Goal: Task Accomplishment & Management: Use online tool/utility

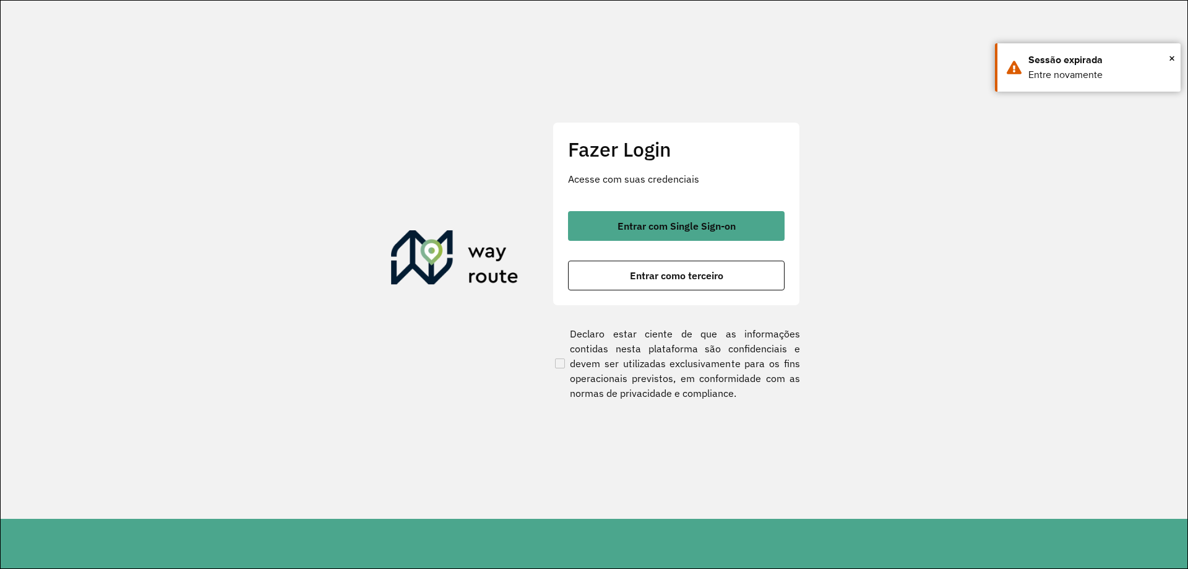
click at [651, 215] on button "Entrar com Single Sign-on" at bounding box center [676, 226] width 217 height 30
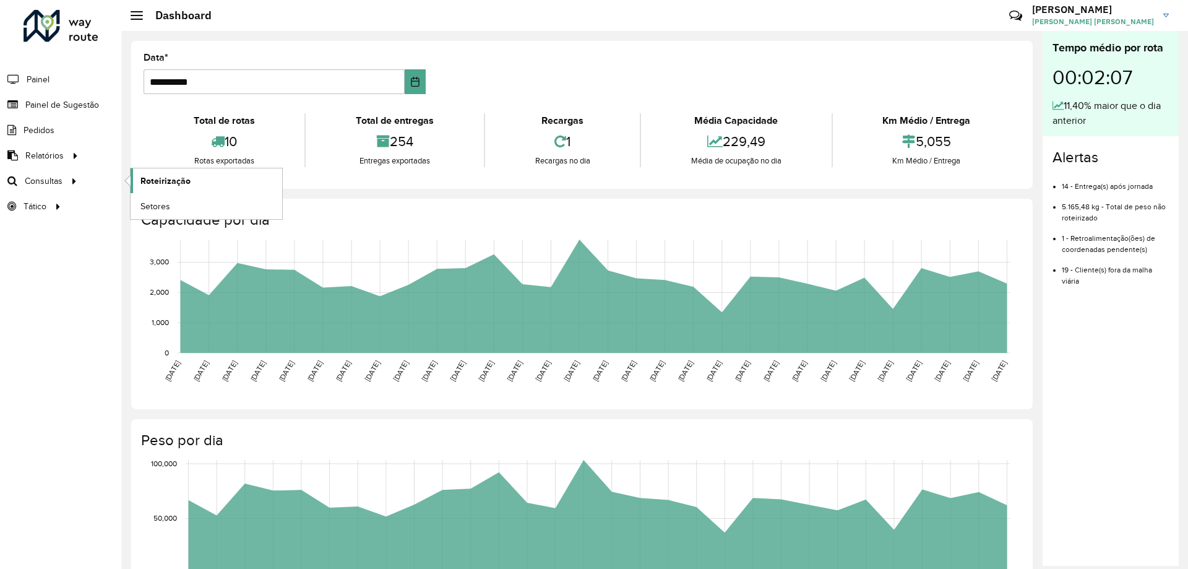
click at [177, 182] on span "Roteirização" at bounding box center [165, 180] width 50 height 13
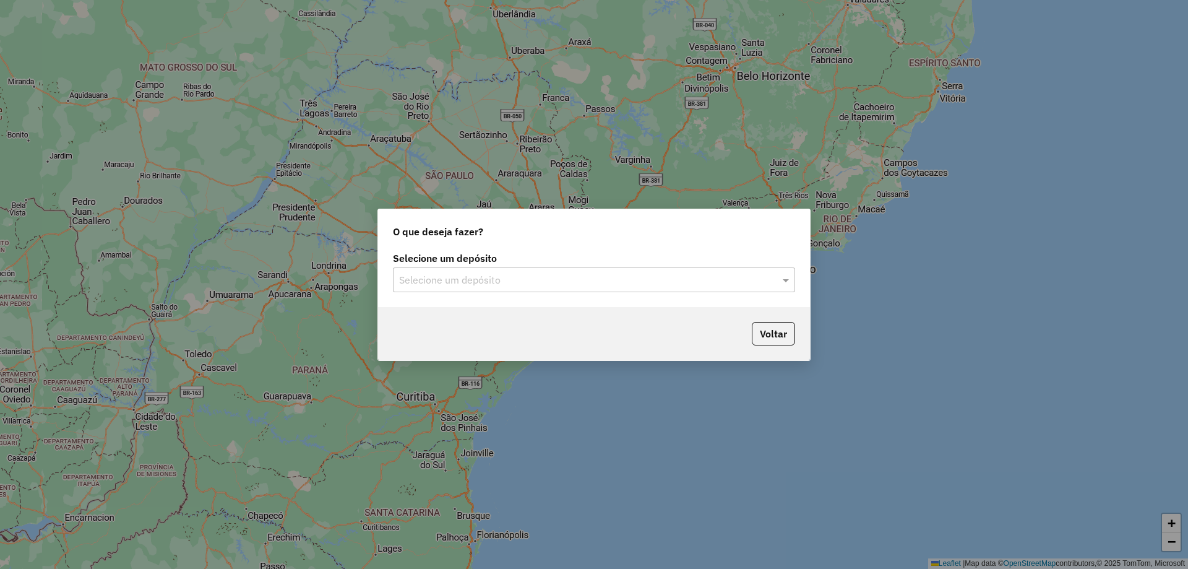
click at [535, 286] on input "text" at bounding box center [581, 280] width 365 height 15
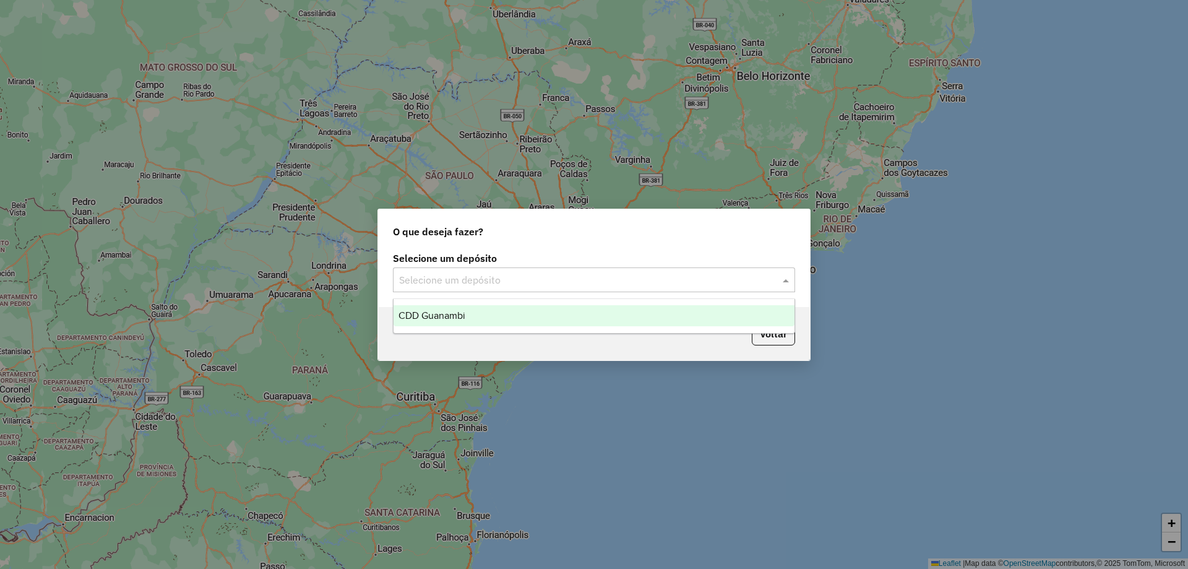
click at [481, 316] on div "CDD Guanambi" at bounding box center [593, 315] width 401 height 21
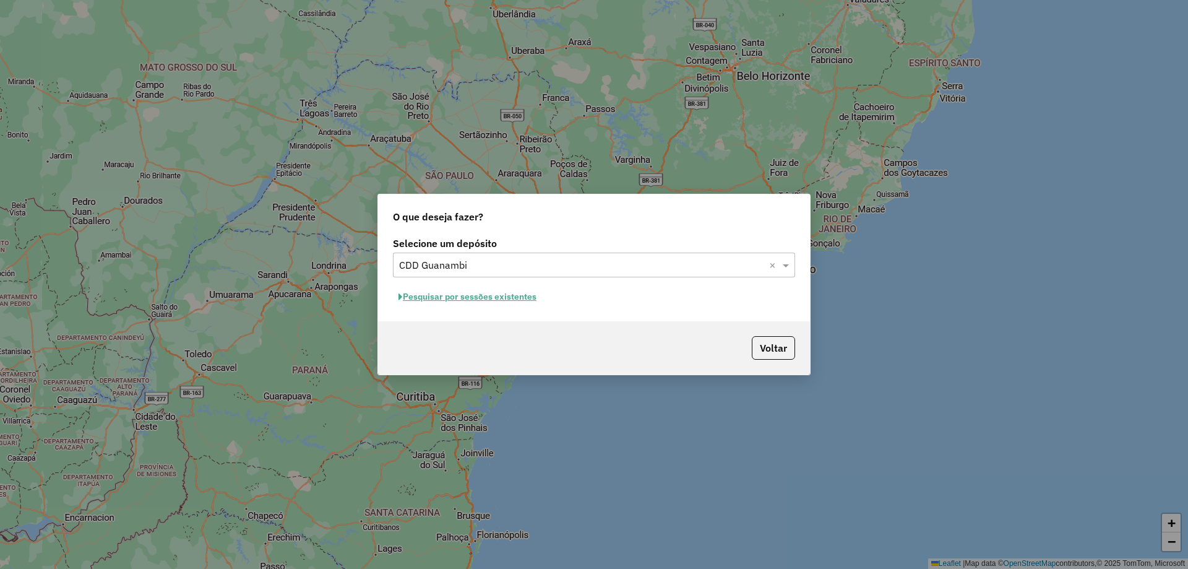
click at [420, 295] on button "Pesquisar por sessões existentes" at bounding box center [467, 296] width 149 height 19
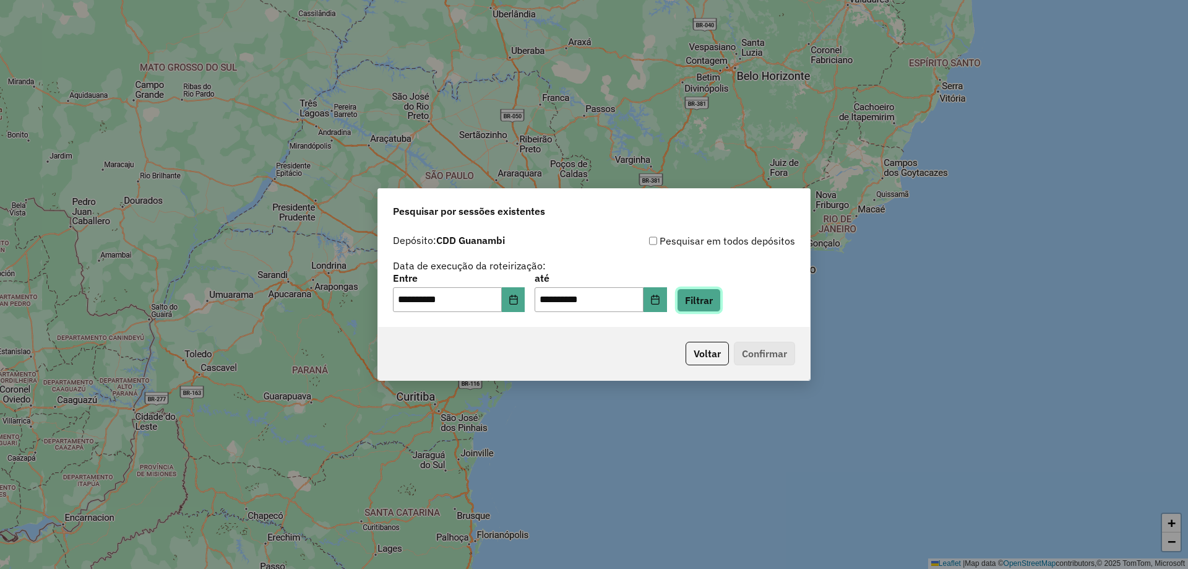
click at [706, 300] on button "Filtrar" at bounding box center [699, 300] width 44 height 24
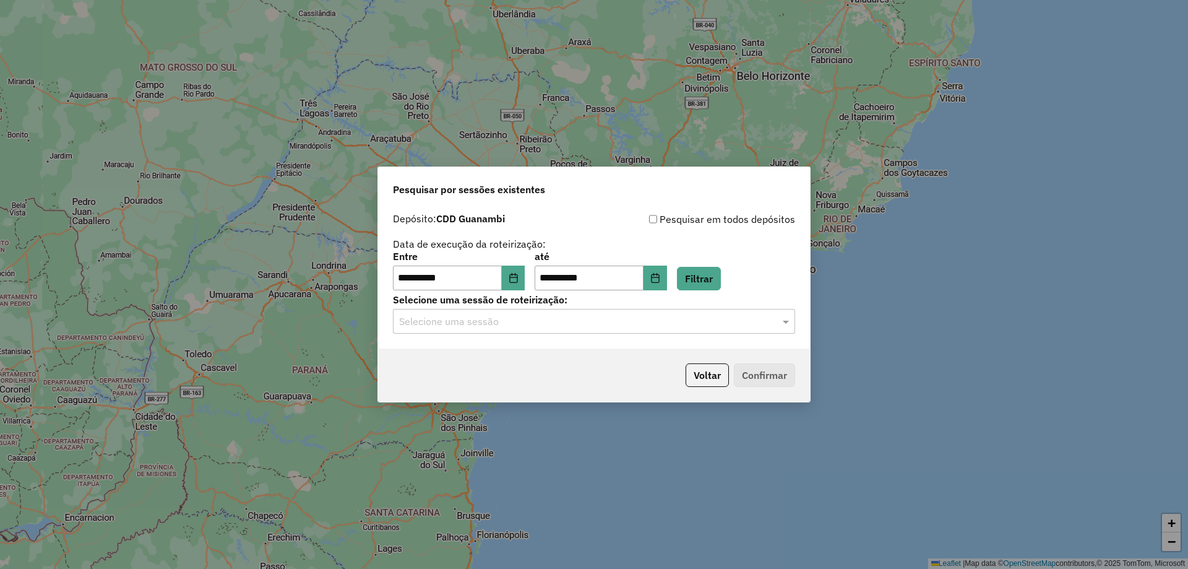
click at [510, 319] on input "text" at bounding box center [581, 321] width 365 height 15
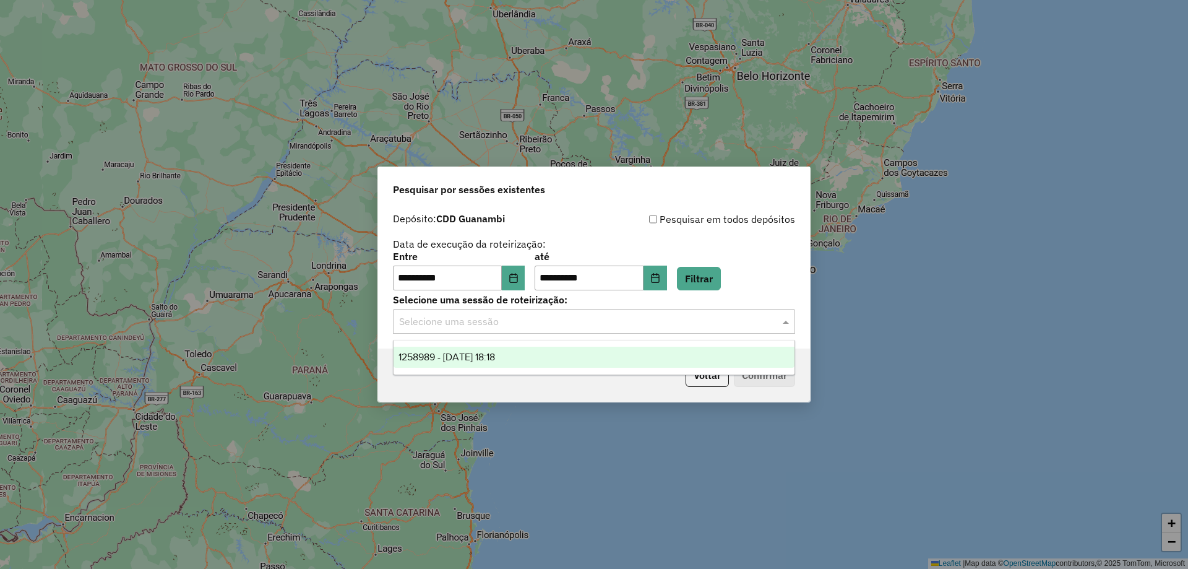
click at [470, 348] on div "1258989 - 04/09/2025 18:18" at bounding box center [593, 356] width 401 height 21
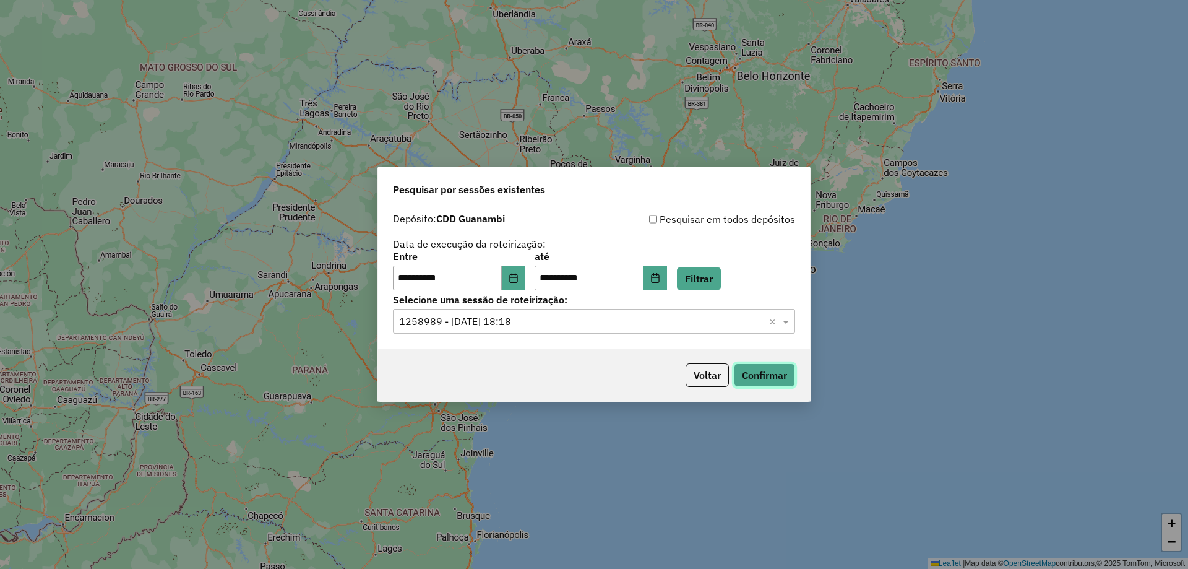
click at [777, 376] on button "Confirmar" at bounding box center [764, 375] width 61 height 24
click at [762, 379] on button "Confirmar" at bounding box center [764, 375] width 61 height 24
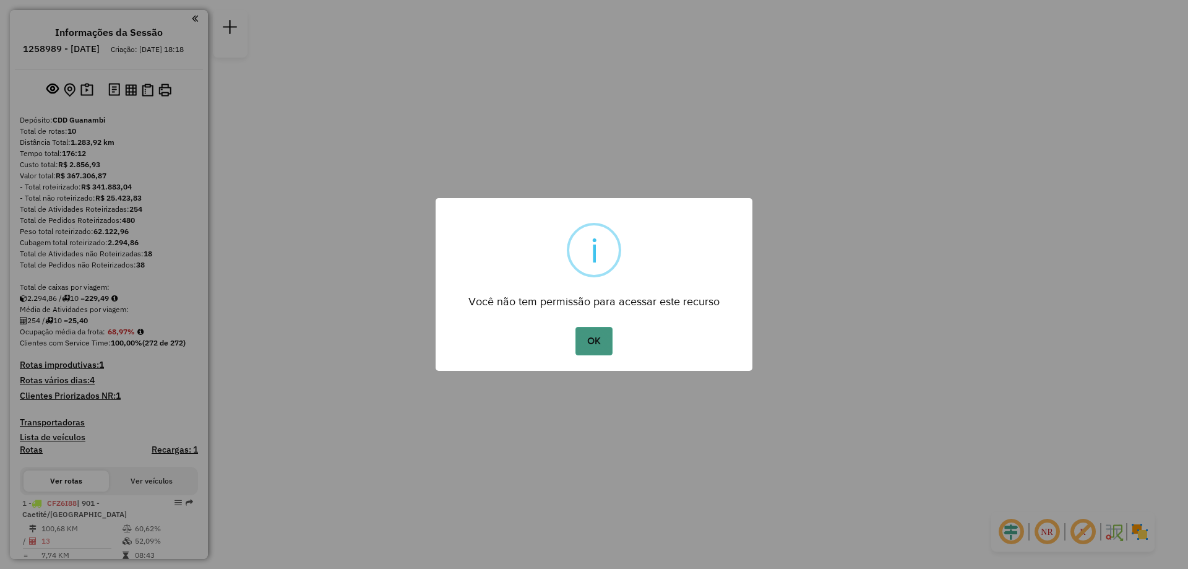
drag, startPoint x: 603, startPoint y: 338, endPoint x: 596, endPoint y: 338, distance: 6.8
click at [602, 338] on button "OK" at bounding box center [593, 341] width 37 height 28
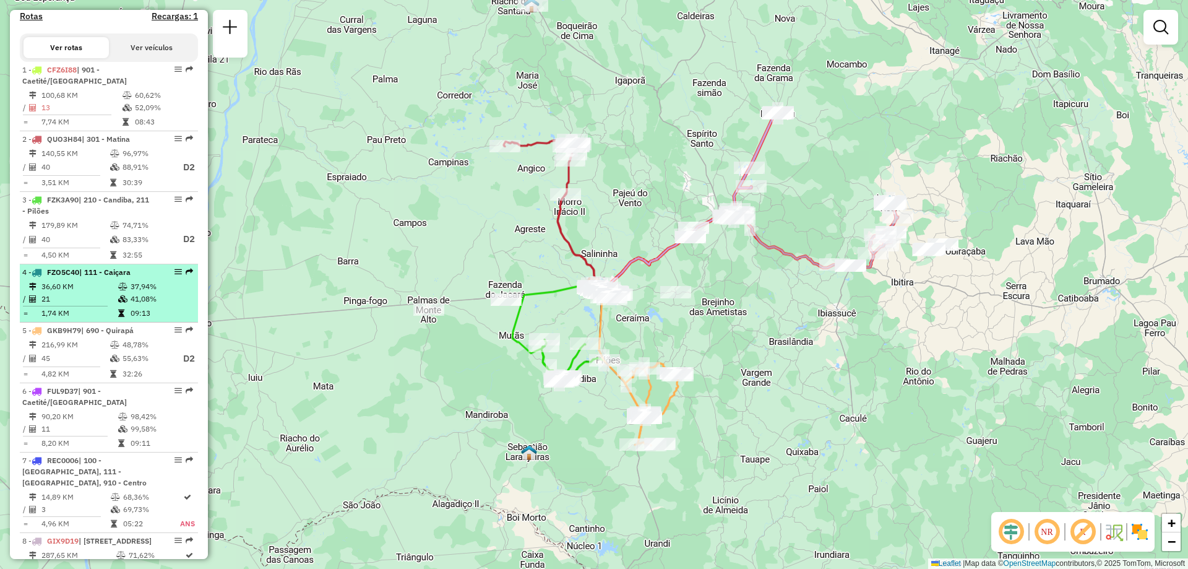
scroll to position [495, 0]
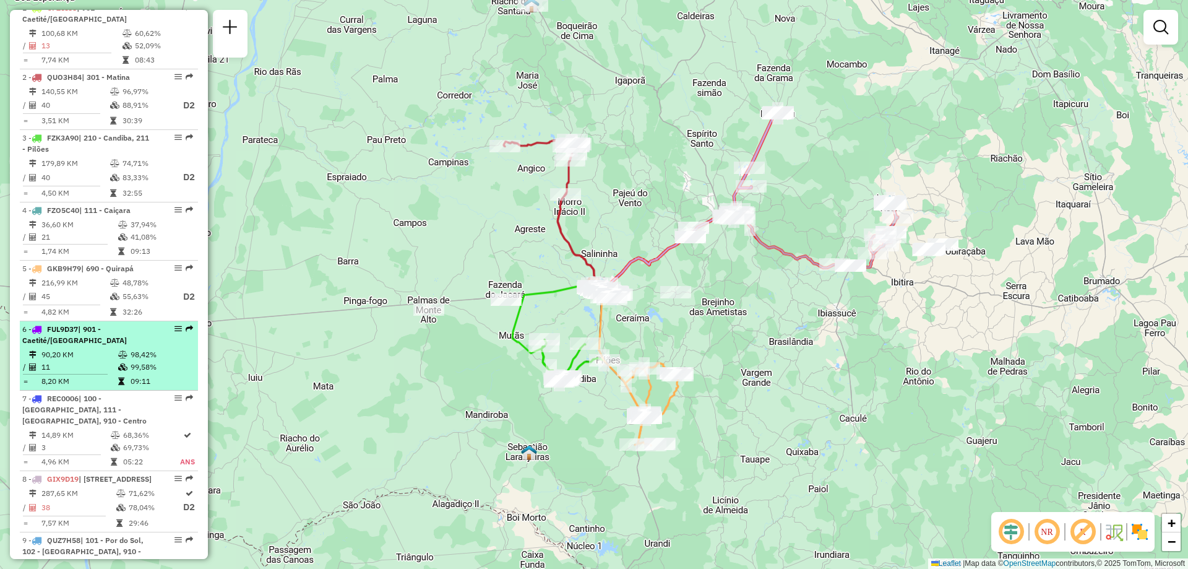
click at [123, 345] on span "| 901 - Caetité/[GEOGRAPHIC_DATA]" at bounding box center [74, 334] width 105 height 20
select select "**********"
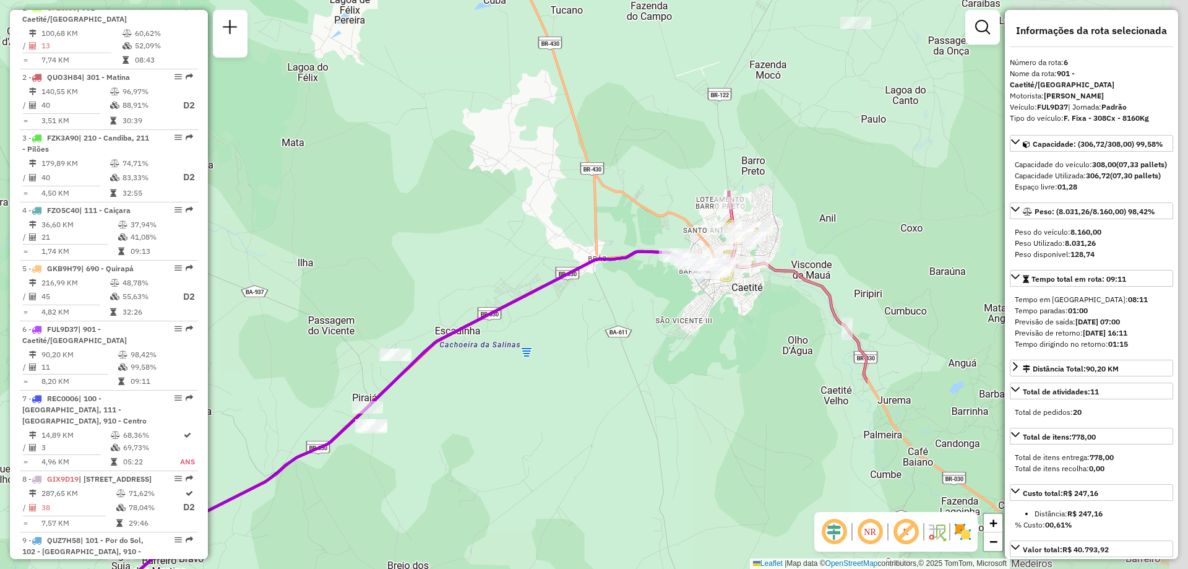
drag, startPoint x: 898, startPoint y: 228, endPoint x: 600, endPoint y: 329, distance: 314.6
click at [458, 475] on div "Janela de atendimento Grade de atendimento Capacidade Transportadoras Veículos …" at bounding box center [594, 284] width 1188 height 569
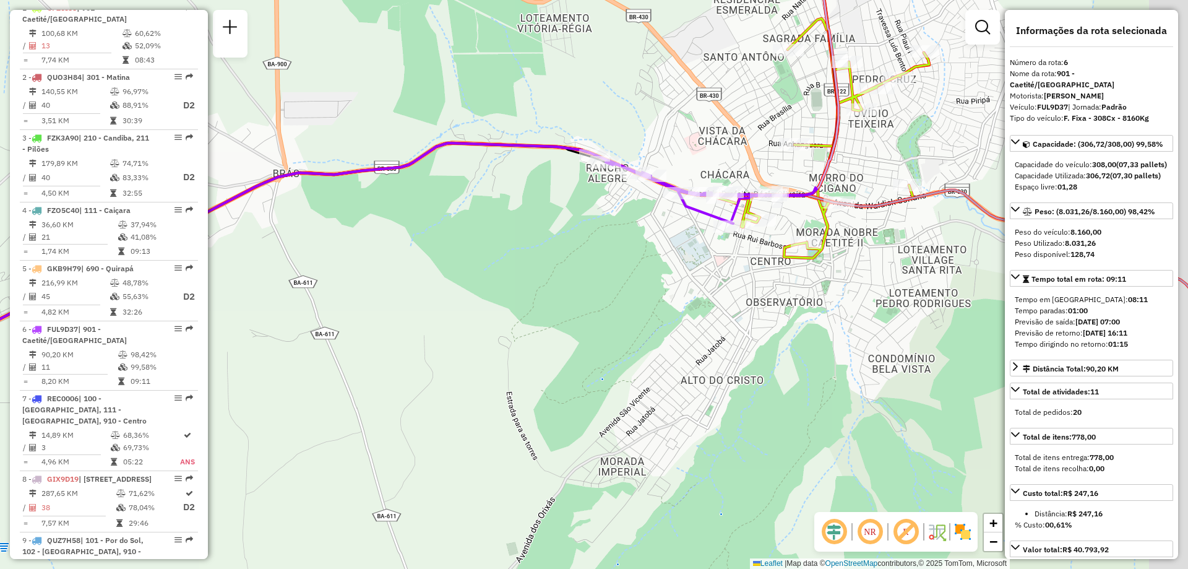
drag, startPoint x: 620, startPoint y: 271, endPoint x: 539, endPoint y: 269, distance: 81.1
click at [539, 269] on div "Janela de atendimento Grade de atendimento Capacidade Transportadoras Veículos …" at bounding box center [594, 284] width 1188 height 569
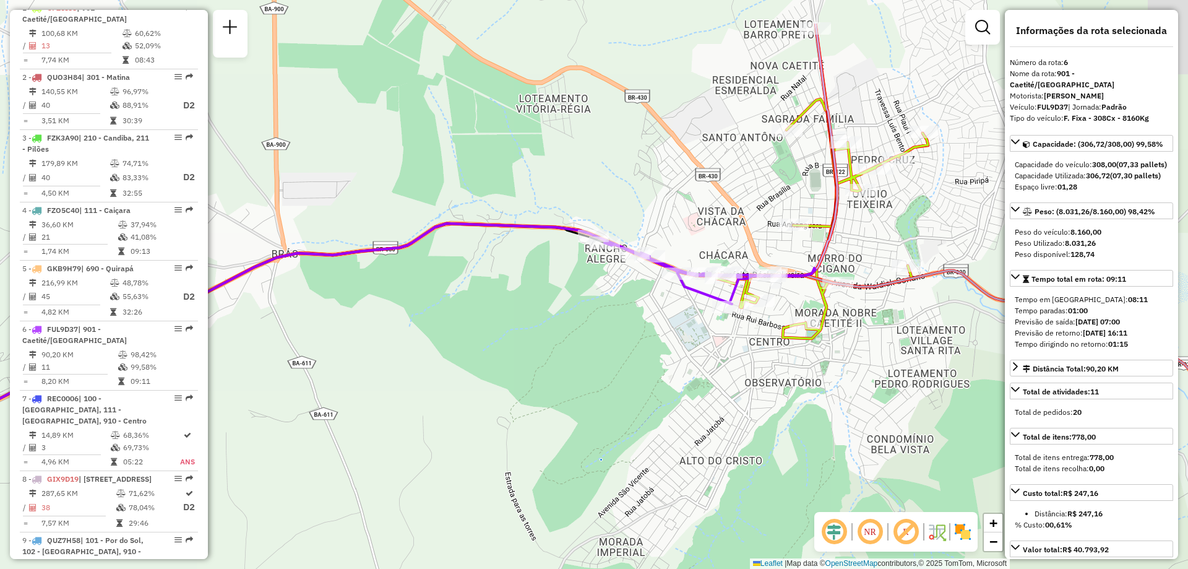
drag, startPoint x: 574, startPoint y: 212, endPoint x: 573, endPoint y: 288, distance: 76.7
click at [573, 288] on div "Janela de atendimento Grade de atendimento Capacidade Transportadoras Veículos …" at bounding box center [594, 284] width 1188 height 569
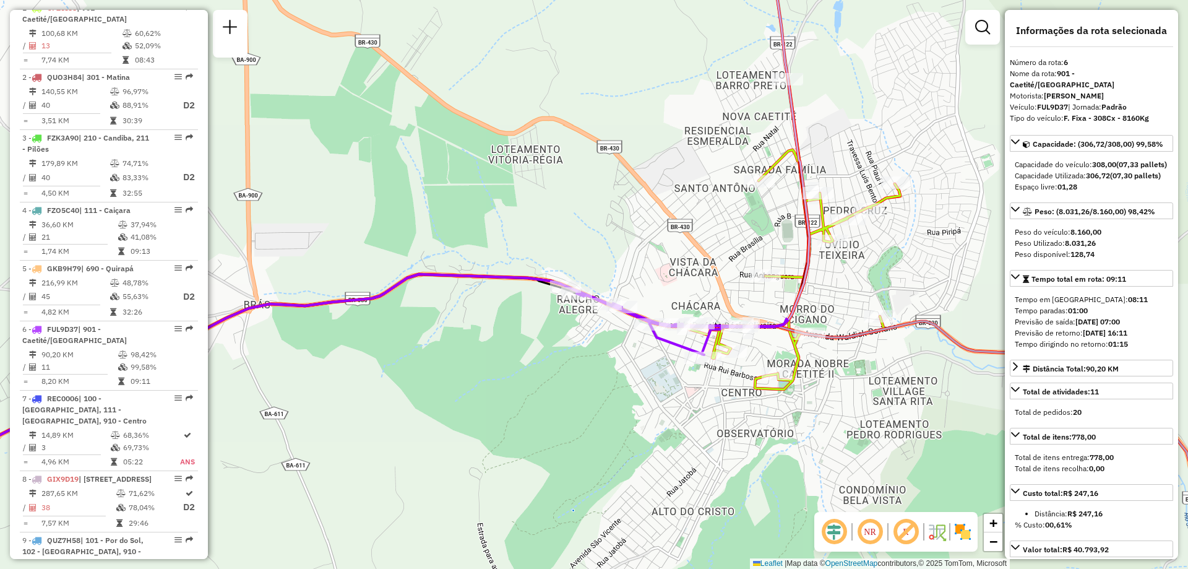
drag, startPoint x: 619, startPoint y: 168, endPoint x: 591, endPoint y: 219, distance: 58.4
click at [591, 219] on div "Janela de atendimento Grade de atendimento Capacidade Transportadoras Veículos …" at bounding box center [594, 284] width 1188 height 569
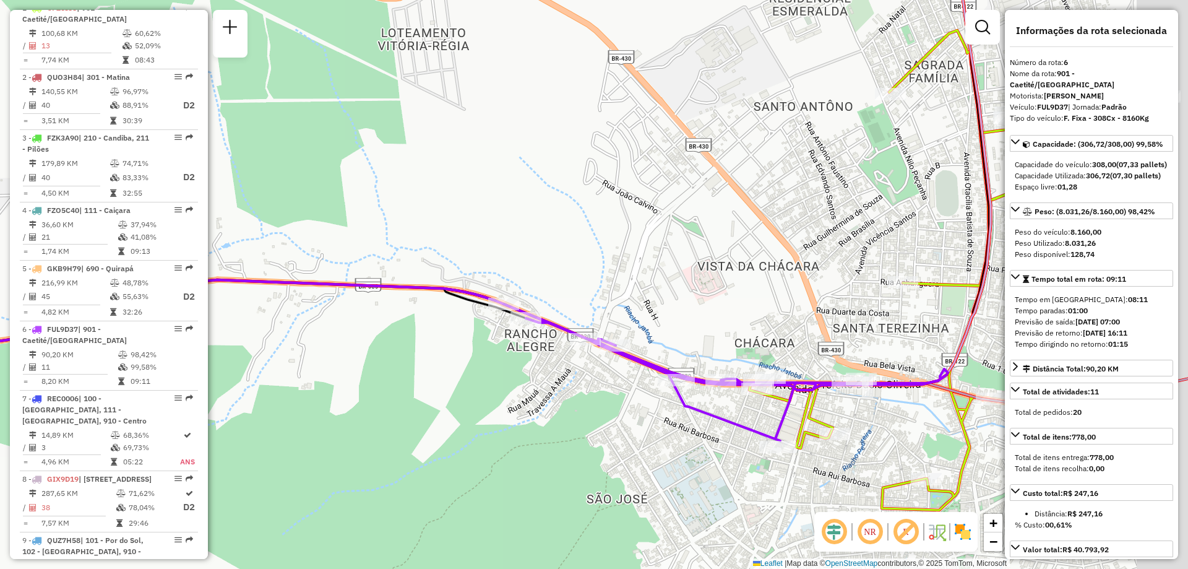
drag, startPoint x: 614, startPoint y: 250, endPoint x: 549, endPoint y: 220, distance: 72.2
click at [549, 220] on div "Janela de atendimento Grade de atendimento Capacidade Transportadoras Veículos …" at bounding box center [594, 284] width 1188 height 569
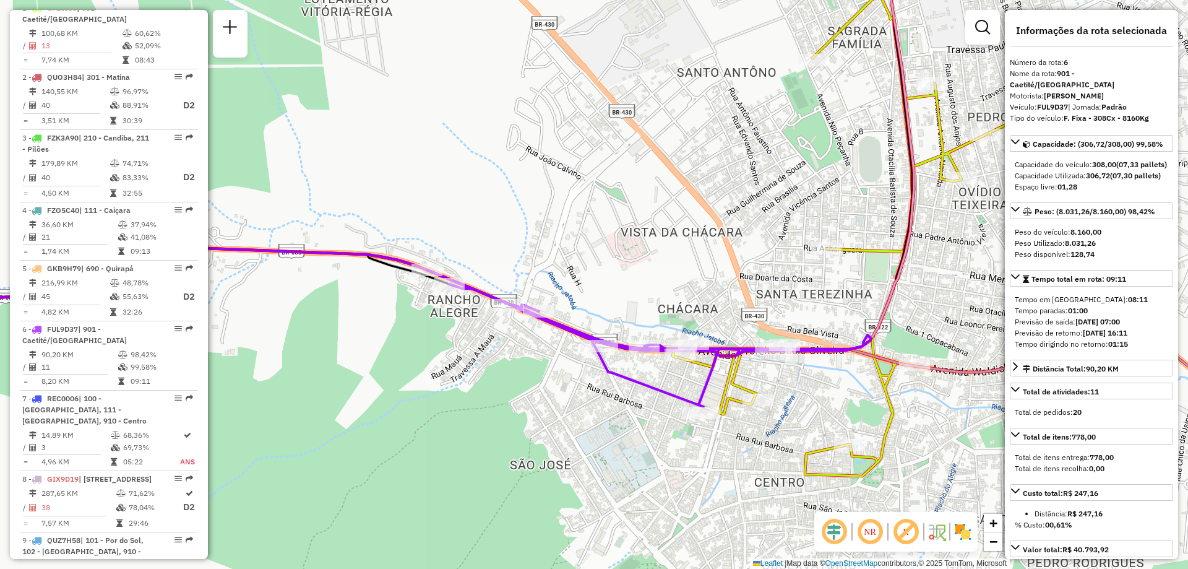
drag, startPoint x: 618, startPoint y: 398, endPoint x: 551, endPoint y: 368, distance: 73.1
click at [551, 368] on div "Janela de atendimento Grade de atendimento Capacidade Transportadoras Veículos …" at bounding box center [594, 284] width 1188 height 569
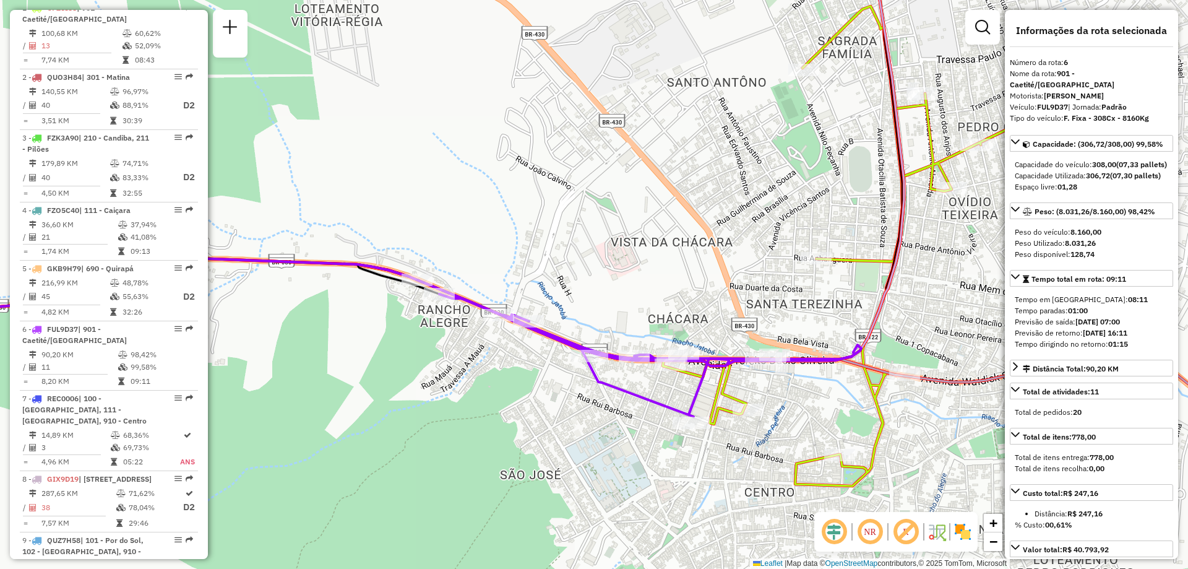
drag, startPoint x: 844, startPoint y: 391, endPoint x: 834, endPoint y: 402, distance: 14.4
click at [834, 402] on div "Janela de atendimento Grade de atendimento Capacidade Transportadoras Veículos …" at bounding box center [594, 284] width 1188 height 569
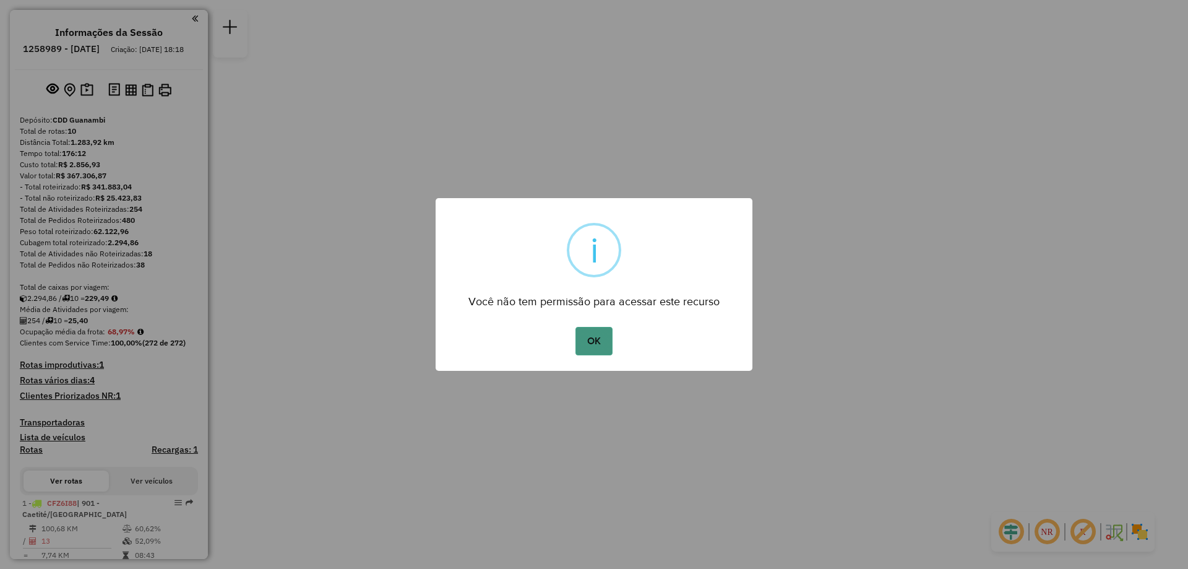
click at [583, 349] on button "OK" at bounding box center [593, 341] width 37 height 28
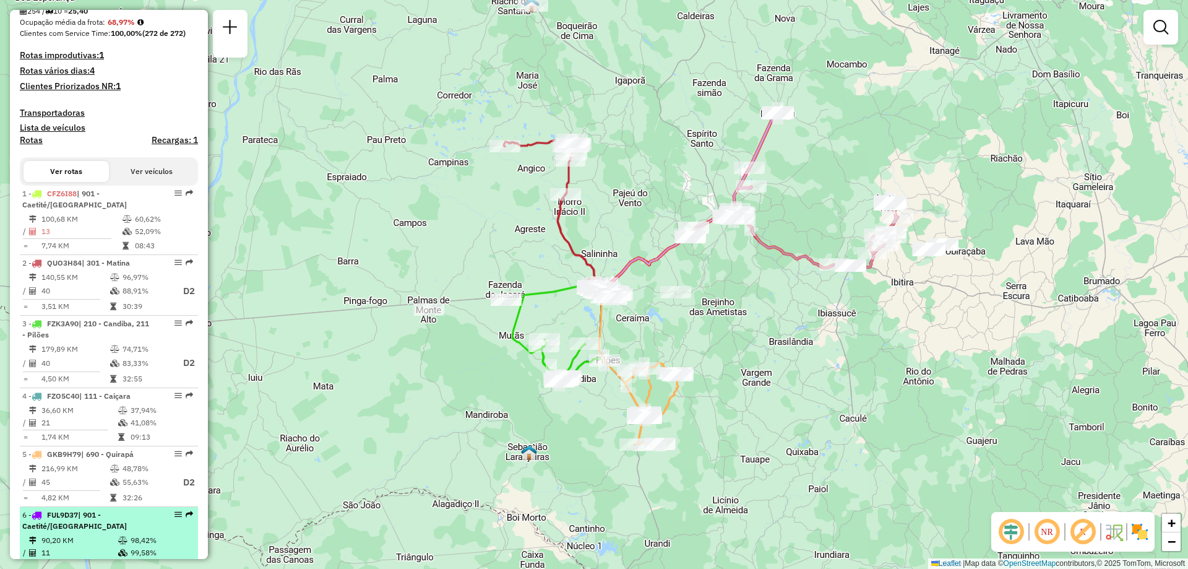
scroll to position [495, 0]
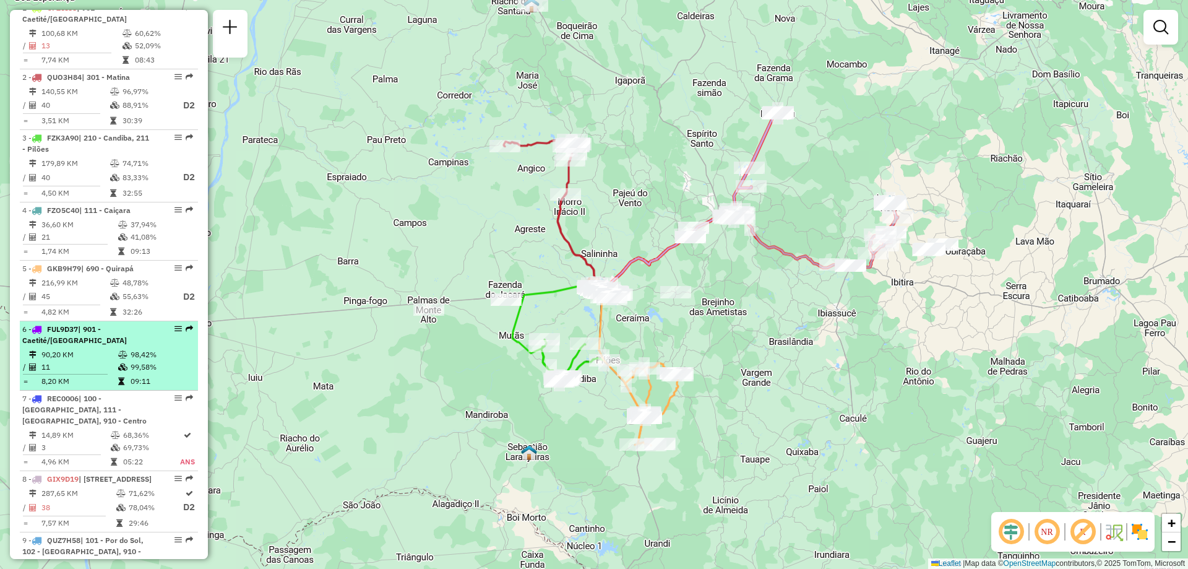
click at [91, 361] on td "90,20 KM" at bounding box center [79, 354] width 77 height 12
select select "**********"
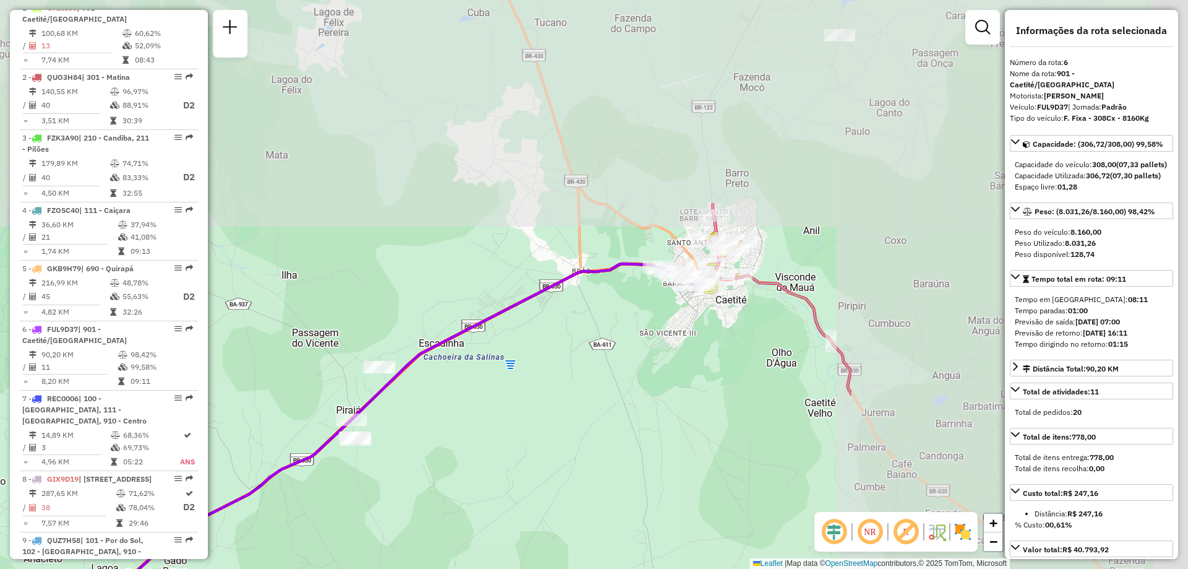
drag, startPoint x: 783, startPoint y: 229, endPoint x: 273, endPoint y: 499, distance: 576.5
click at [273, 499] on div "Janela de atendimento Grade de atendimento Capacidade Transportadoras Veículos …" at bounding box center [594, 284] width 1188 height 569
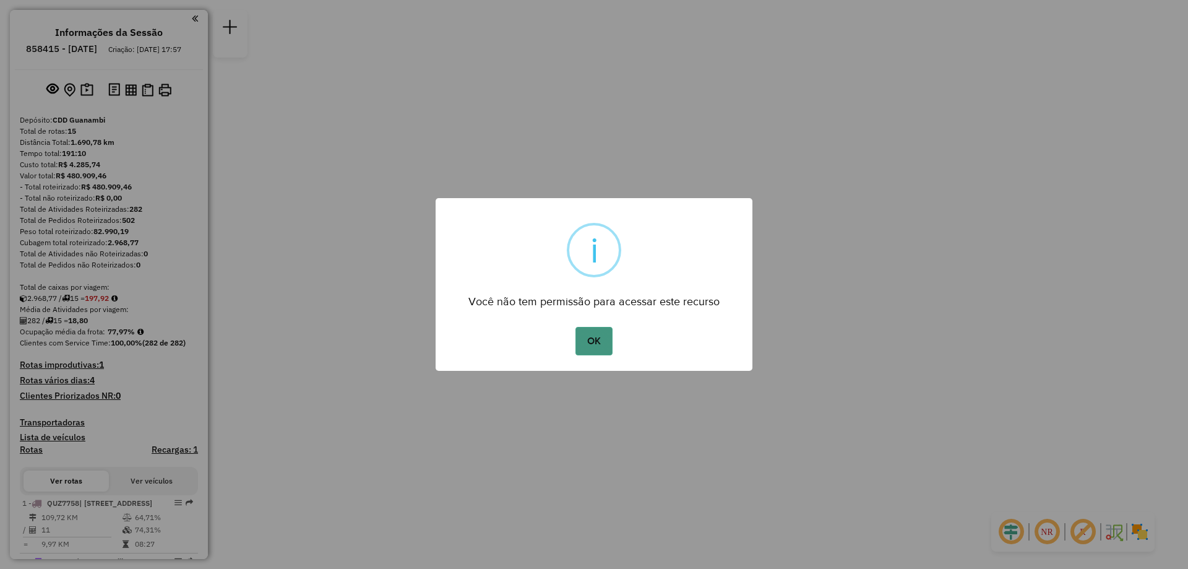
click at [590, 340] on button "OK" at bounding box center [593, 341] width 37 height 28
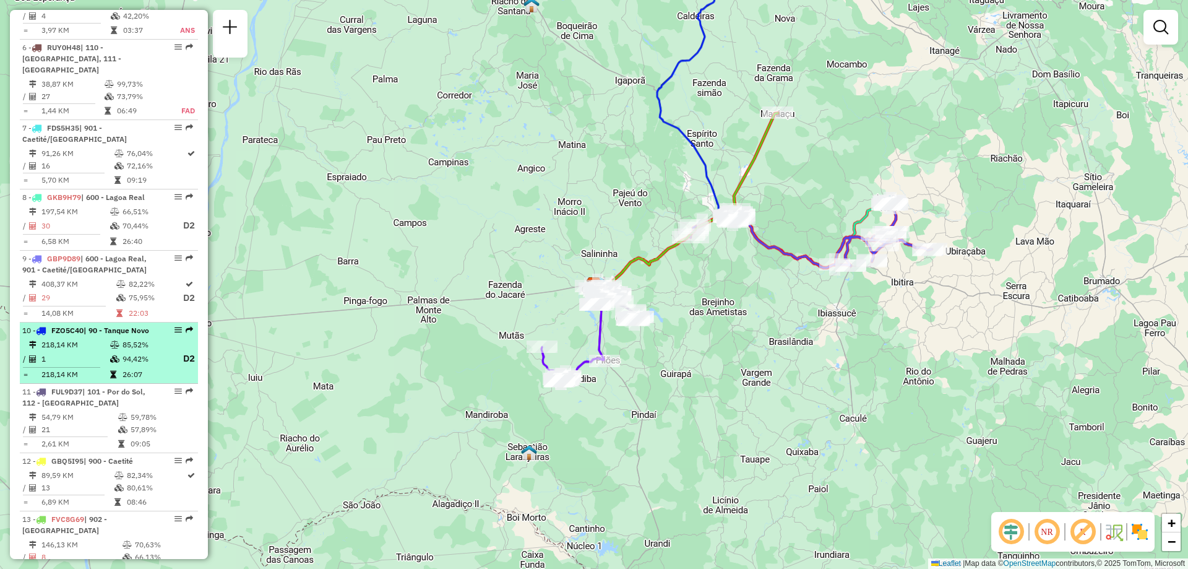
scroll to position [928, 0]
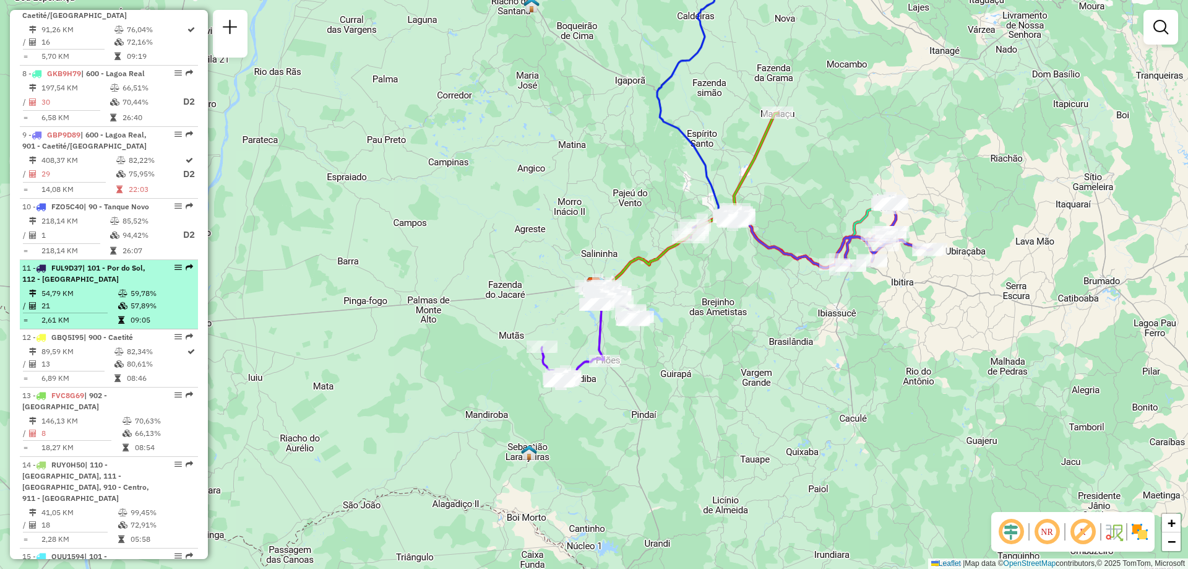
click at [111, 299] on td "54,79 KM" at bounding box center [79, 293] width 77 height 12
select select "**********"
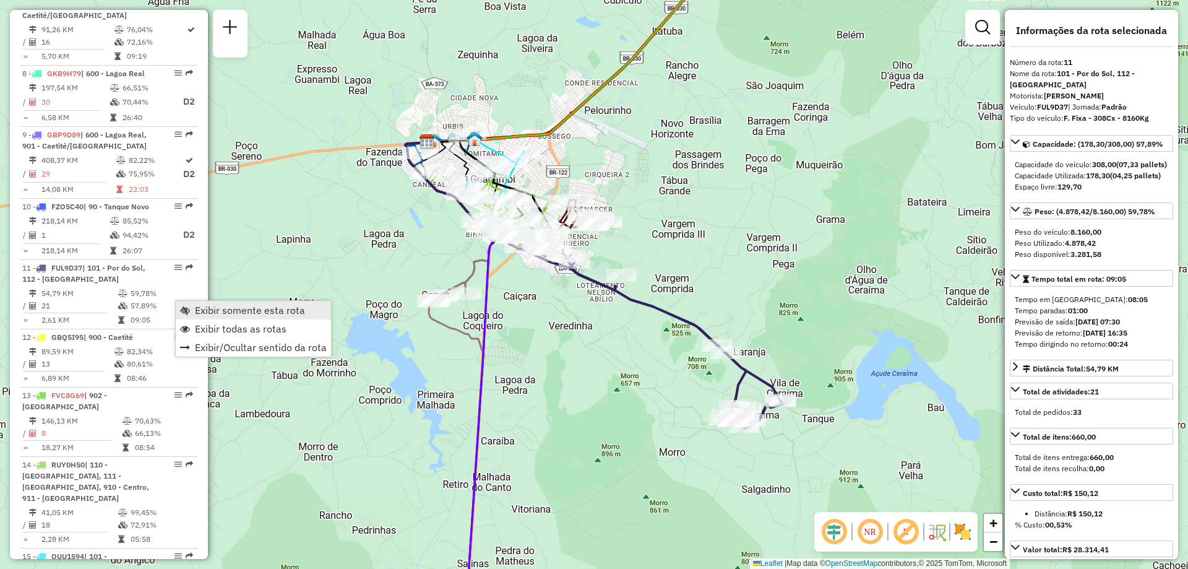
click at [238, 314] on span "Exibir somente esta rota" at bounding box center [250, 310] width 110 height 10
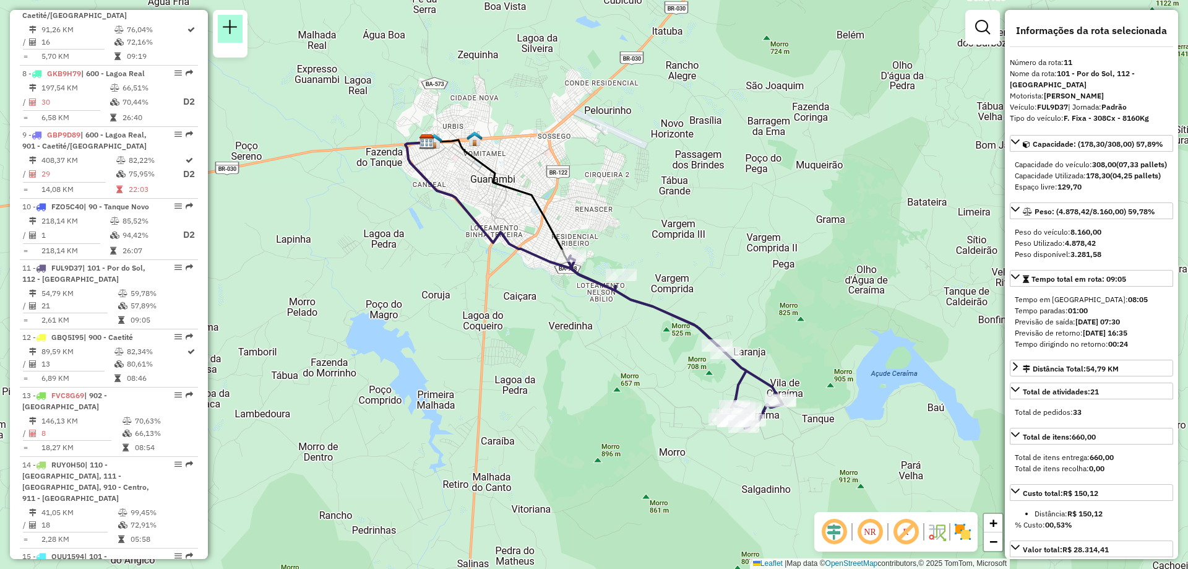
click at [233, 25] on em at bounding box center [230, 27] width 15 height 15
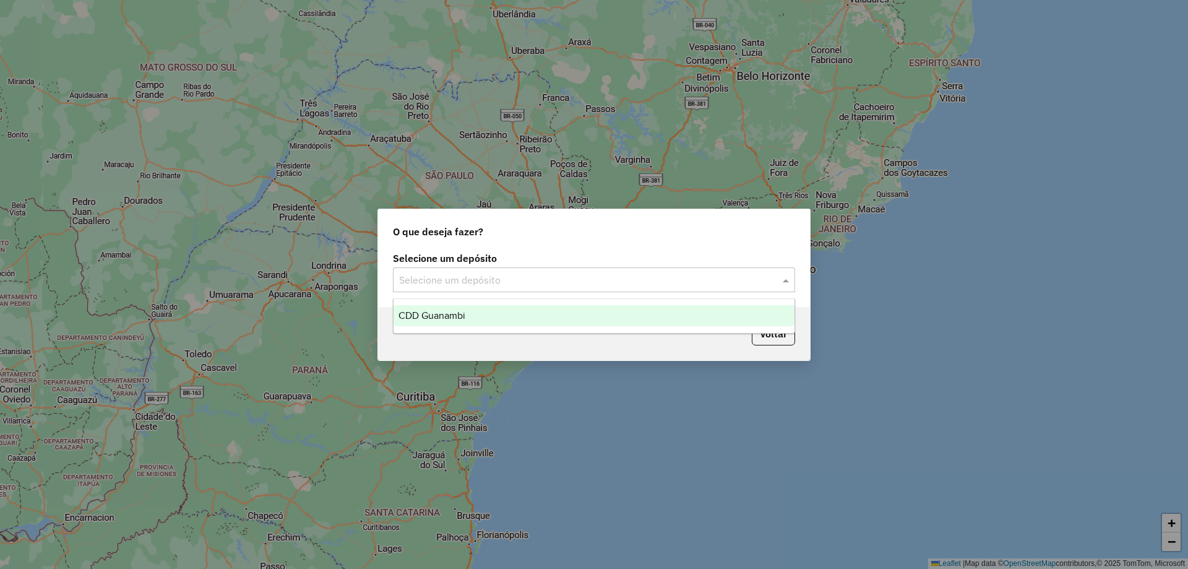
click at [509, 280] on input "text" at bounding box center [581, 280] width 365 height 15
click at [497, 314] on div "CDD Guanambi" at bounding box center [593, 315] width 401 height 21
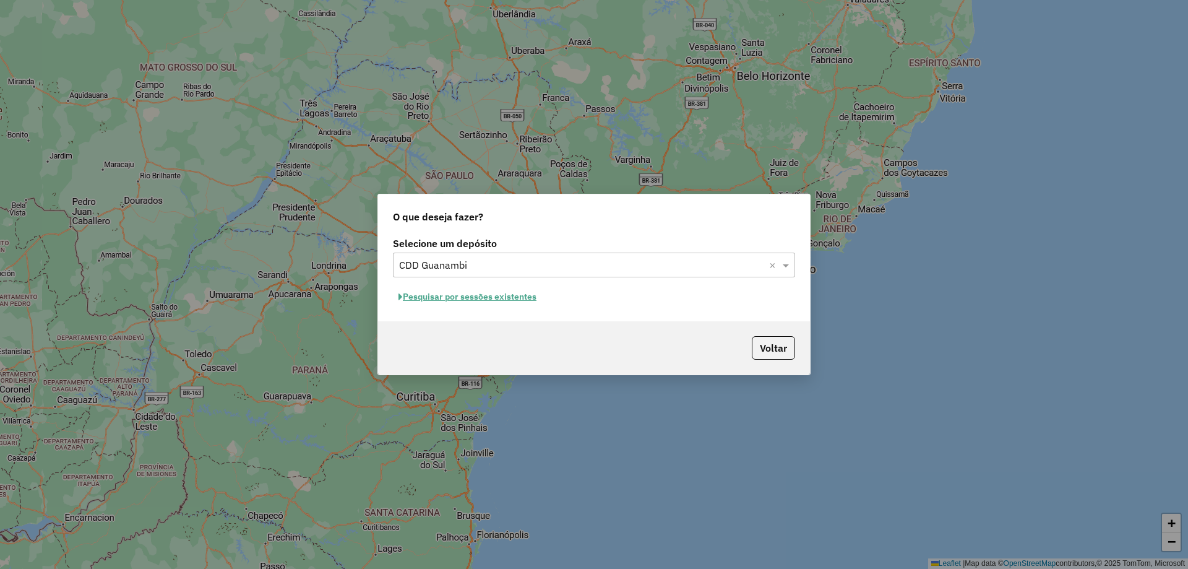
click at [467, 301] on button "Pesquisar por sessões existentes" at bounding box center [467, 296] width 149 height 19
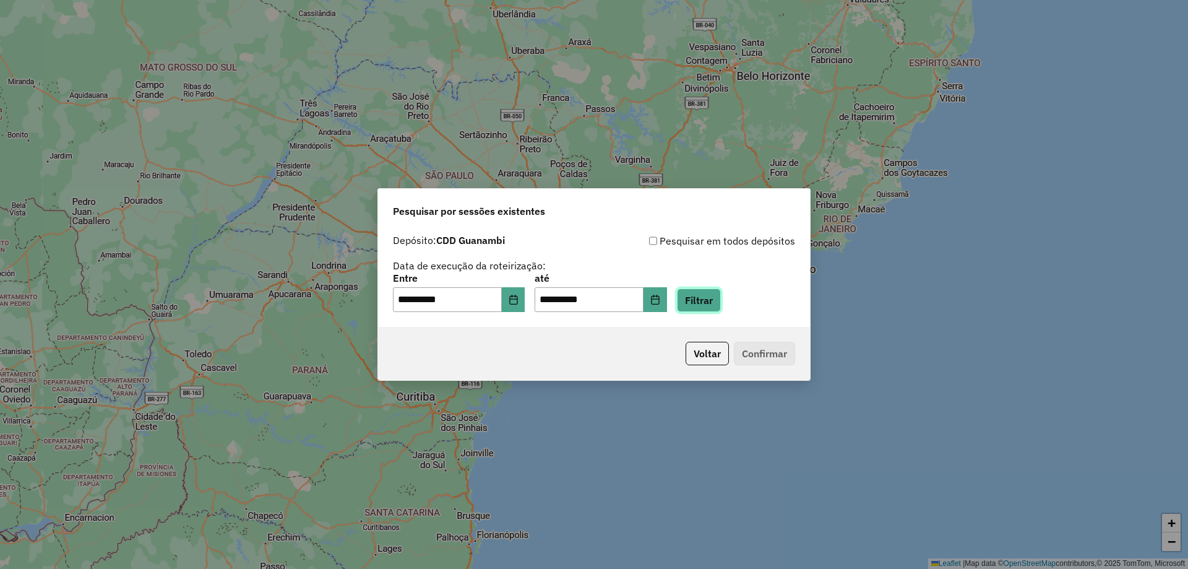
click at [721, 301] on button "Filtrar" at bounding box center [699, 300] width 44 height 24
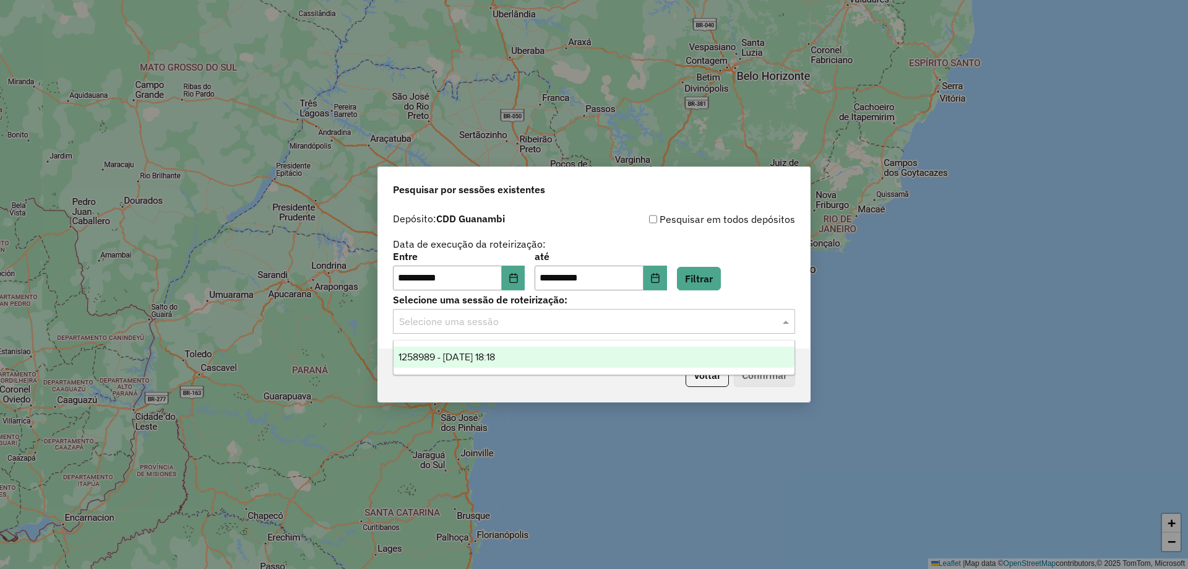
drag, startPoint x: 585, startPoint y: 329, endPoint x: 577, endPoint y: 331, distance: 9.0
click at [585, 329] on div "Selecione uma sessão" at bounding box center [594, 321] width 402 height 25
click at [540, 352] on div "1258989 - 04/09/2025 18:18" at bounding box center [593, 356] width 401 height 21
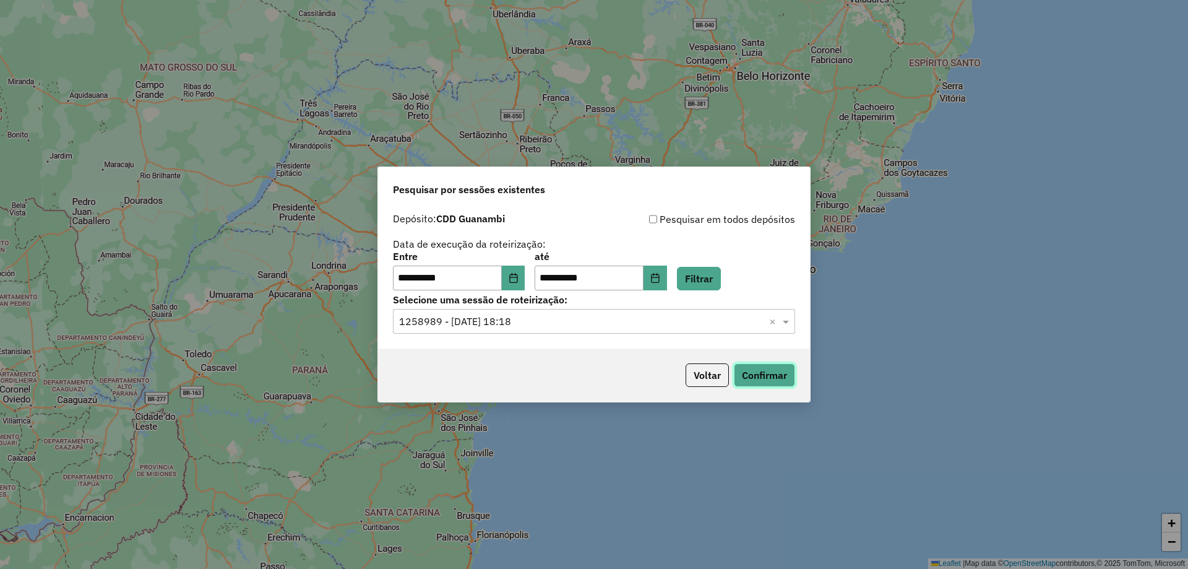
click at [789, 367] on button "Confirmar" at bounding box center [764, 375] width 61 height 24
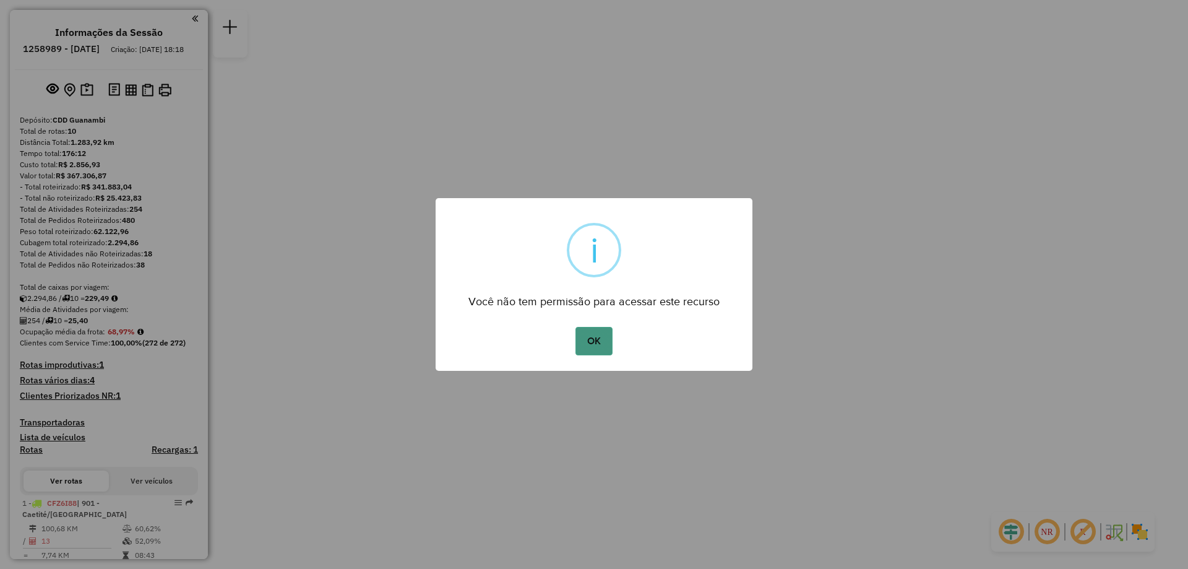
click at [593, 340] on button "OK" at bounding box center [593, 341] width 37 height 28
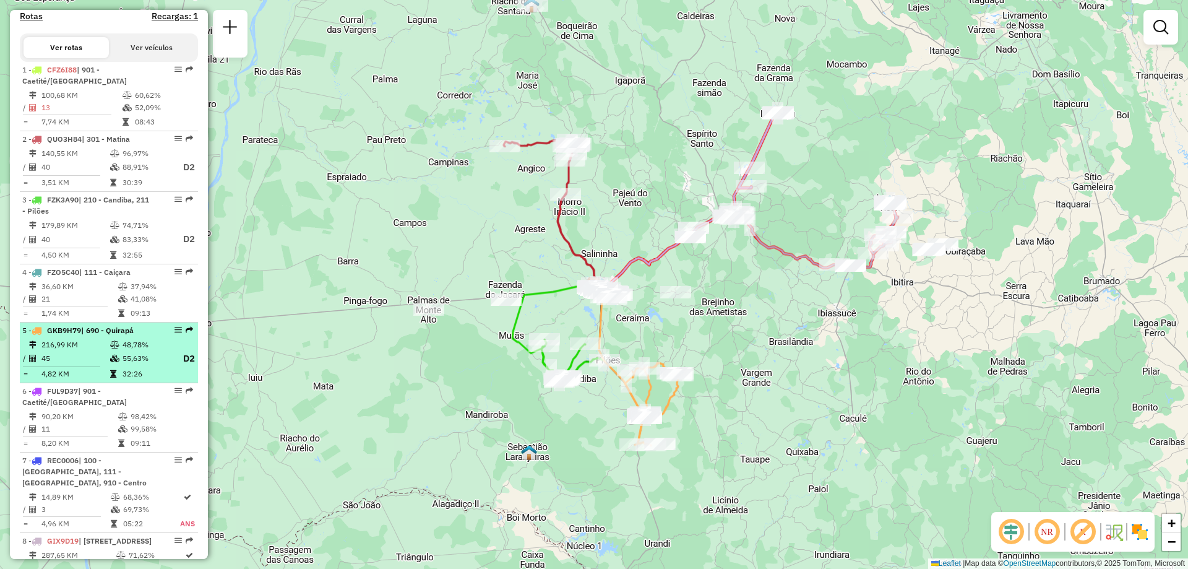
scroll to position [557, 0]
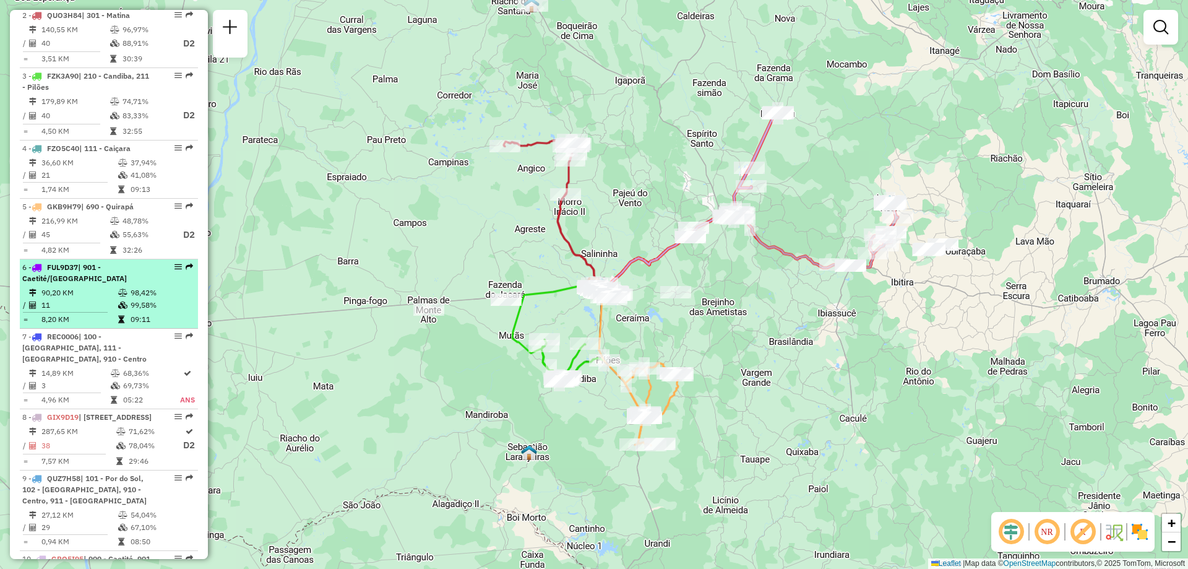
drag, startPoint x: 114, startPoint y: 294, endPoint x: 173, endPoint y: 279, distance: 60.0
select select "**********"
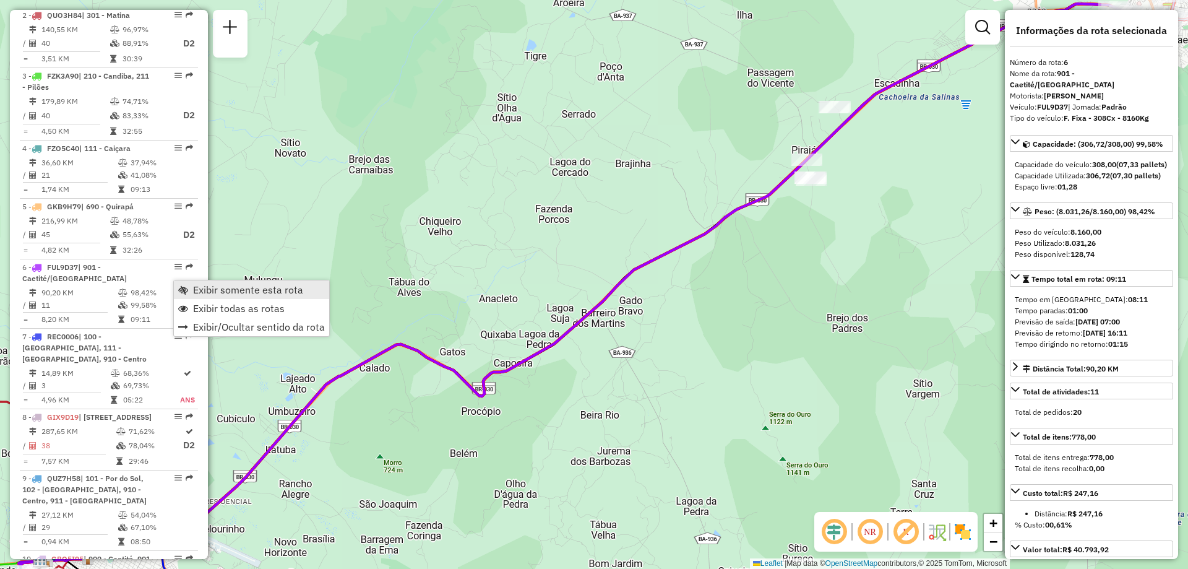
click at [228, 292] on span "Exibir somente esta rota" at bounding box center [248, 290] width 110 height 10
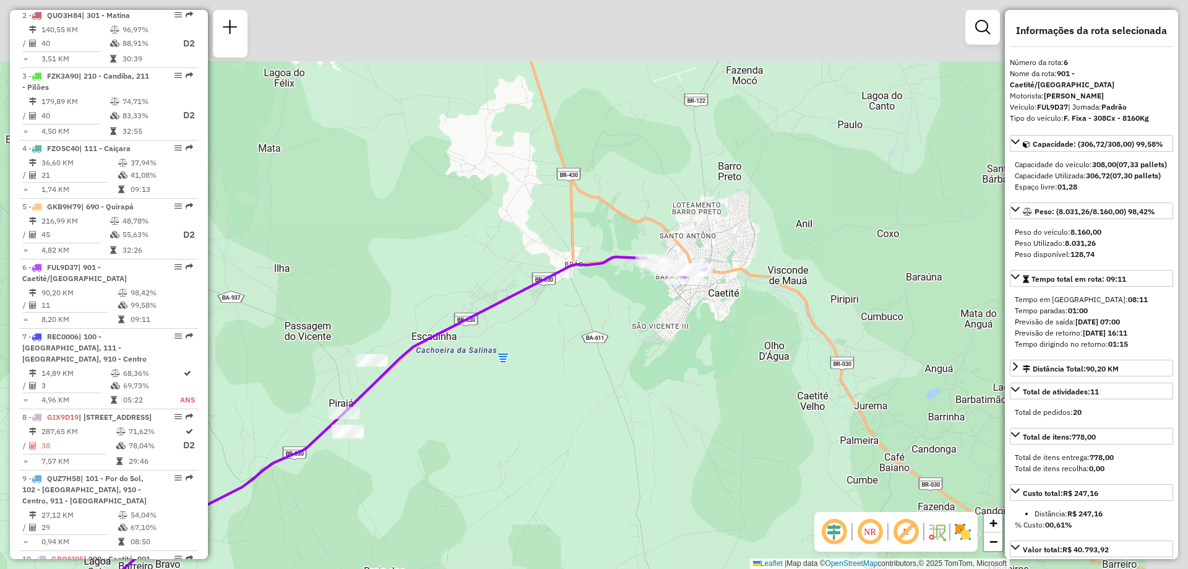
drag, startPoint x: 662, startPoint y: 285, endPoint x: 215, endPoint y: 523, distance: 506.8
click at [215, 522] on div "Janela de atendimento Grade de atendimento Capacidade Transportadoras Veículos …" at bounding box center [594, 284] width 1188 height 569
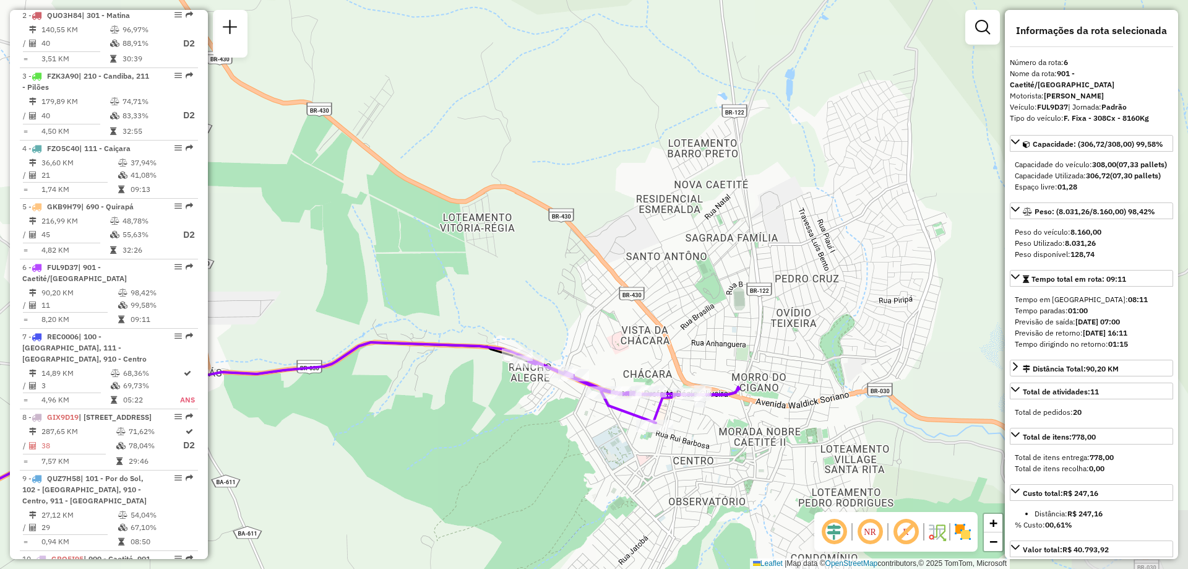
drag, startPoint x: 779, startPoint y: 306, endPoint x: 330, endPoint y: 436, distance: 467.0
click at [330, 436] on div "Janela de atendimento Grade de atendimento Capacidade Transportadoras Veículos …" at bounding box center [594, 284] width 1188 height 569
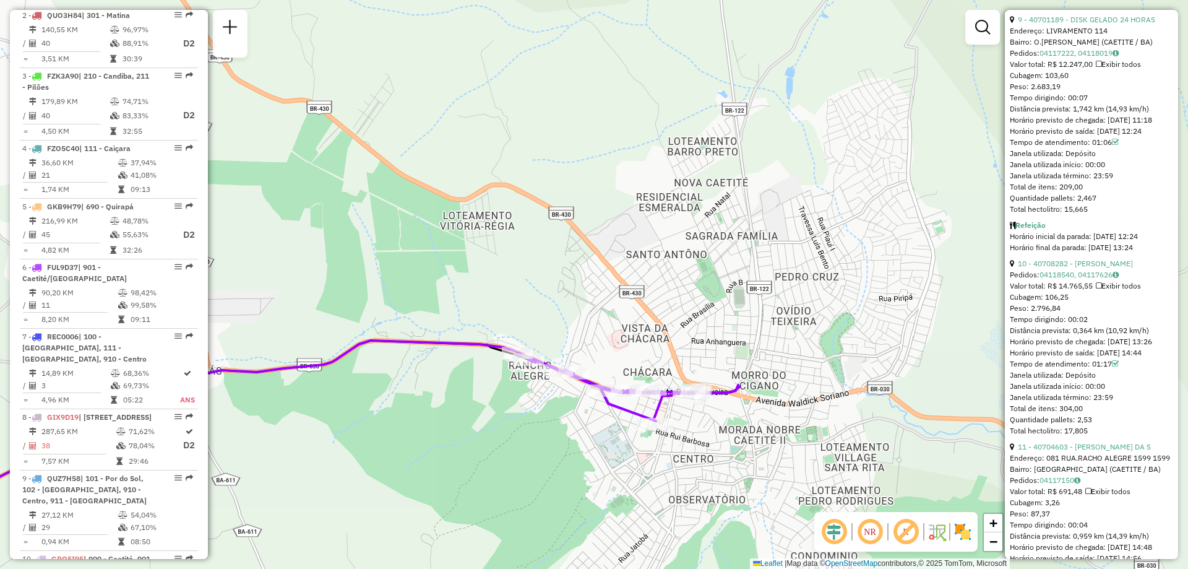
scroll to position [2436, 0]
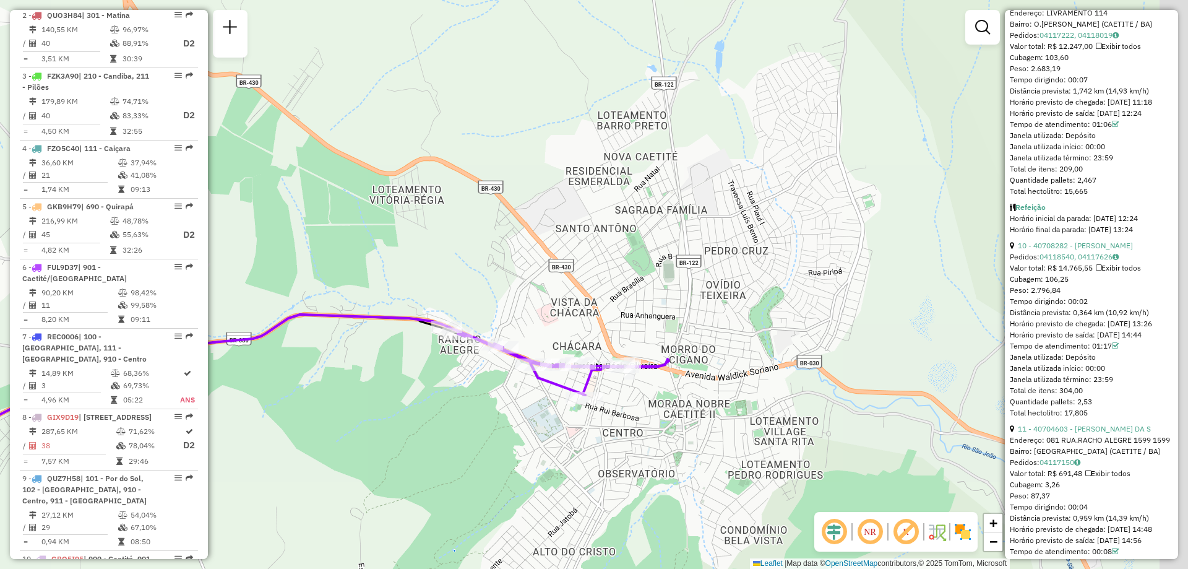
drag, startPoint x: 748, startPoint y: 340, endPoint x: 677, endPoint y: 314, distance: 75.2
click at [677, 314] on div "Janela de atendimento Grade de atendimento Capacidade Transportadoras Veículos …" at bounding box center [594, 284] width 1188 height 569
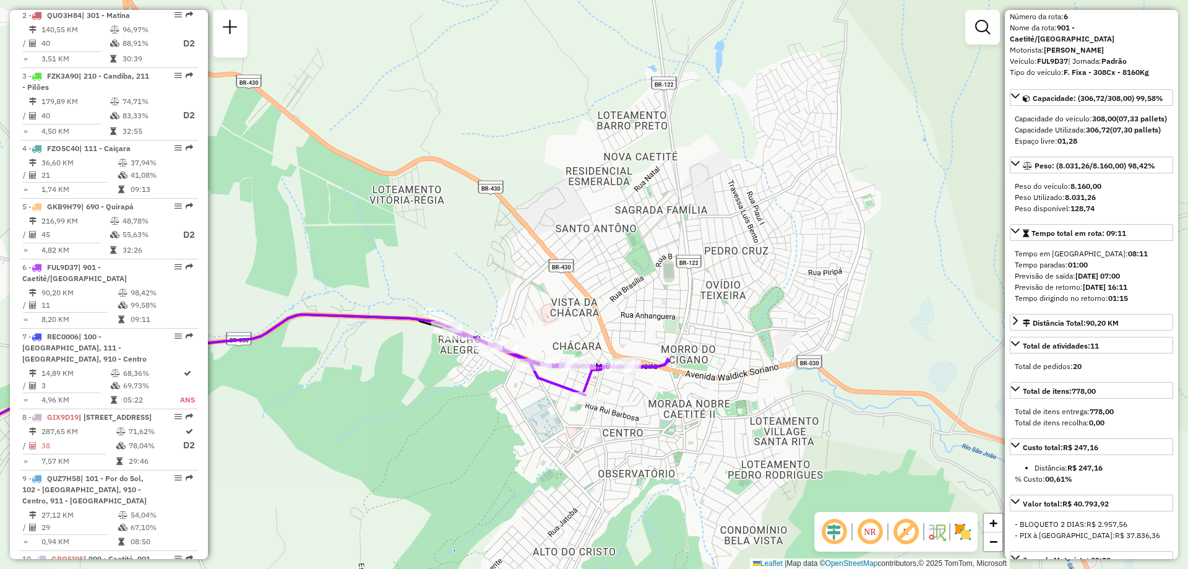
scroll to position [0, 0]
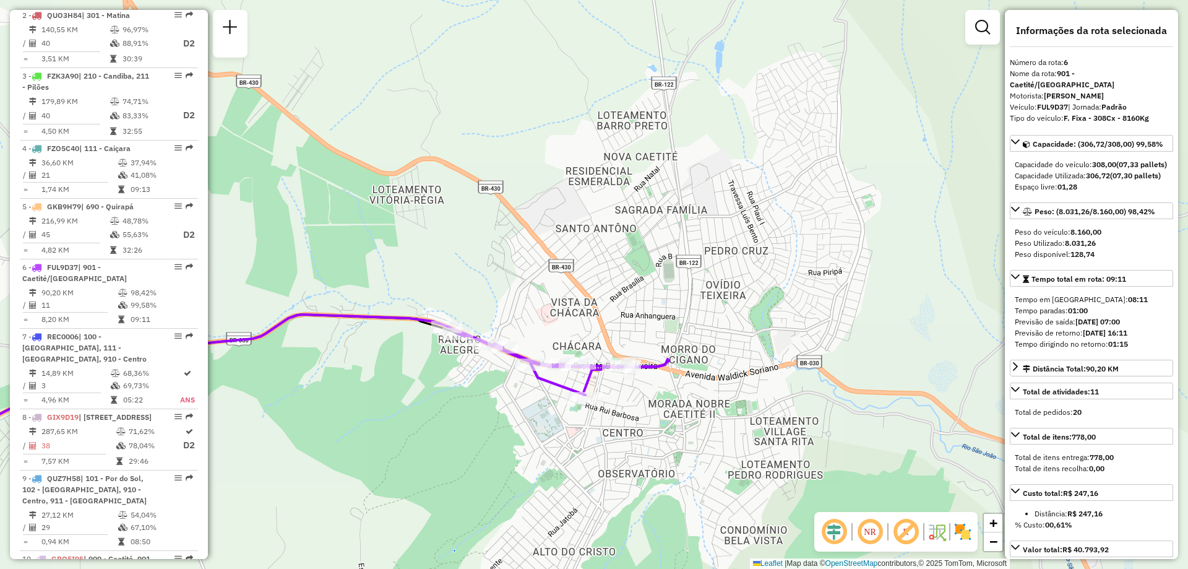
drag, startPoint x: 1143, startPoint y: 345, endPoint x: 1006, endPoint y: 344, distance: 137.4
click at [1007, 344] on div "Informações da rota selecionada Número da rota: 6 Nome da rota: 901 - Caetité/A…" at bounding box center [1091, 284] width 173 height 549
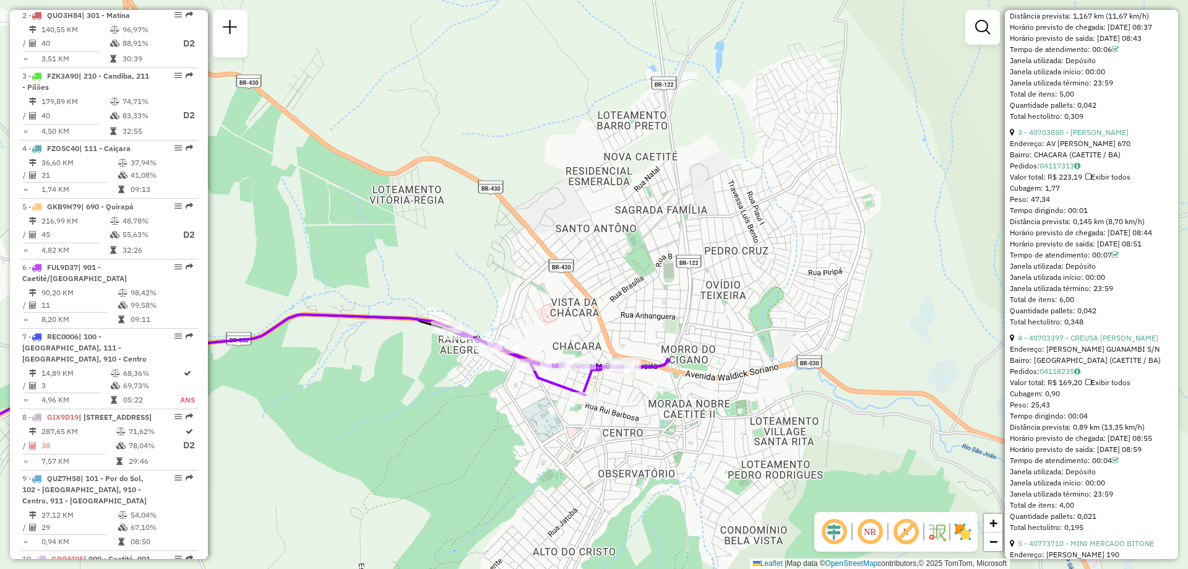
scroll to position [1094, 0]
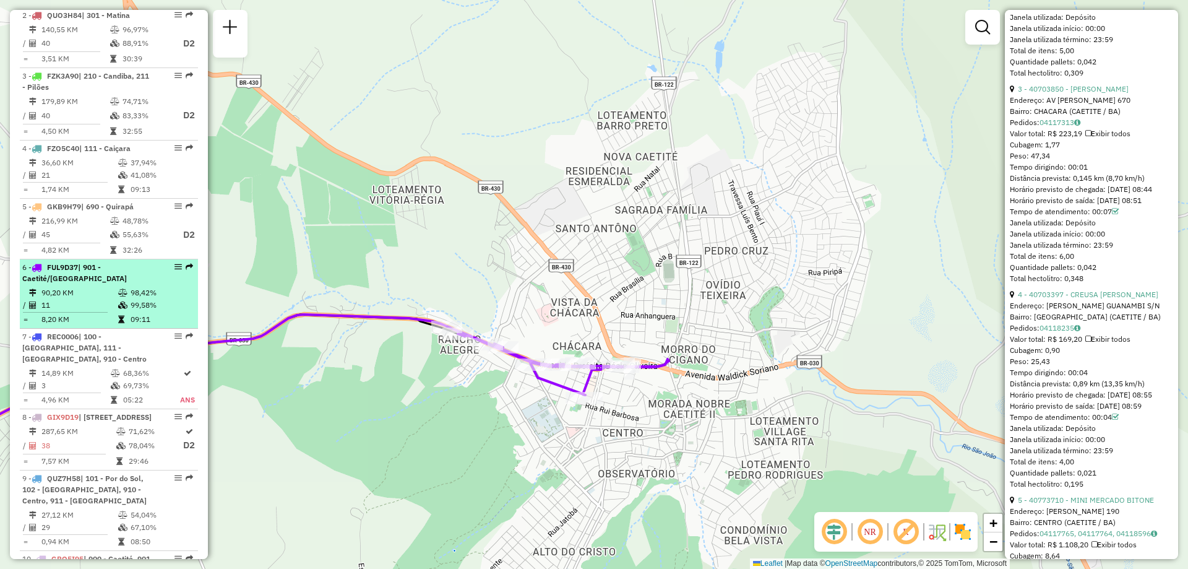
click at [131, 311] on td "99,58%" at bounding box center [161, 305] width 62 height 12
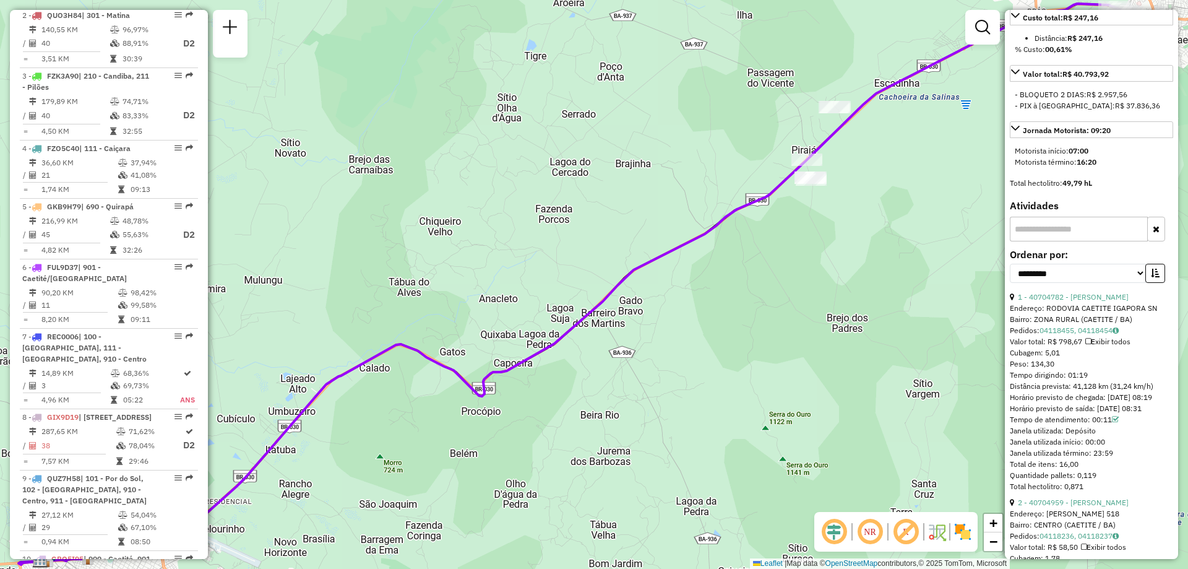
scroll to position [228, 0]
